Goal: Task Accomplishment & Management: Use online tool/utility

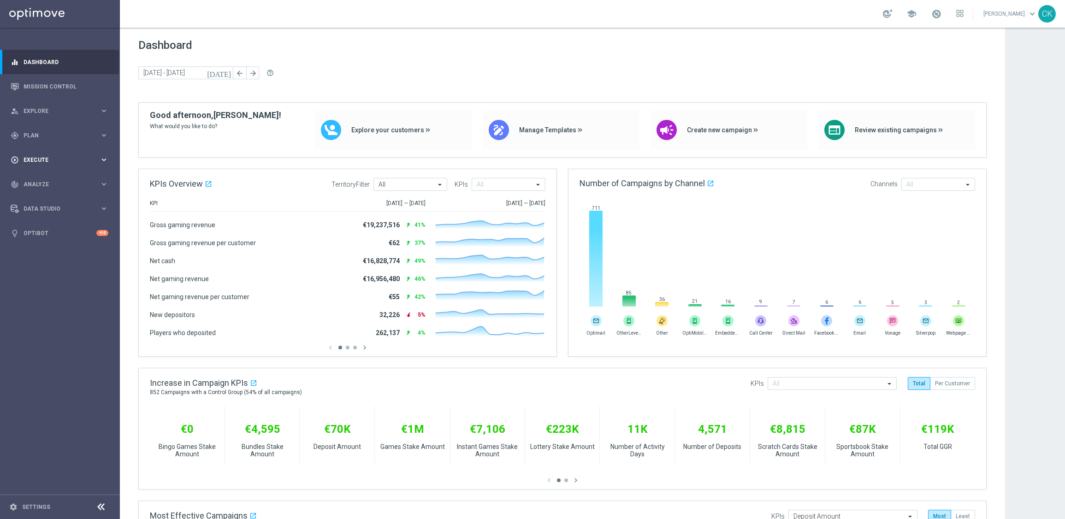
click at [39, 160] on span "Execute" at bounding box center [62, 160] width 76 height 6
click at [40, 133] on span "Plan" at bounding box center [62, 136] width 76 height 6
click at [41, 179] on span "Templates" at bounding box center [57, 182] width 66 height 6
click at [44, 193] on link "Optimail" at bounding box center [62, 195] width 67 height 7
